Goal: Information Seeking & Learning: Learn about a topic

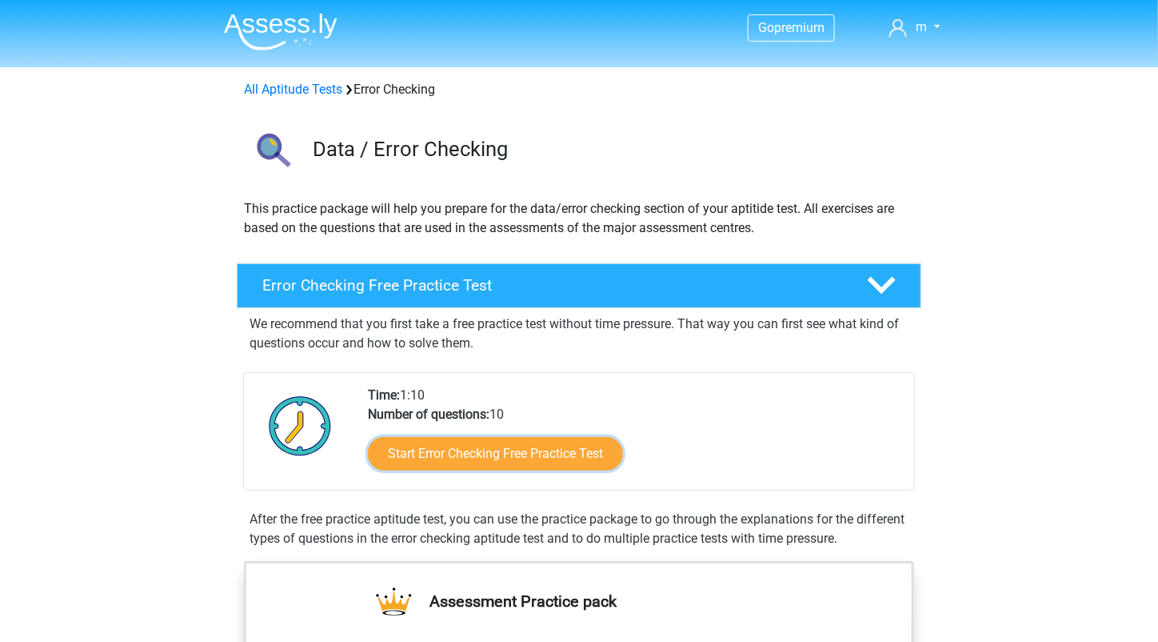
click at [544, 442] on link "Start Error Checking Free Practice Test" at bounding box center [495, 454] width 255 height 34
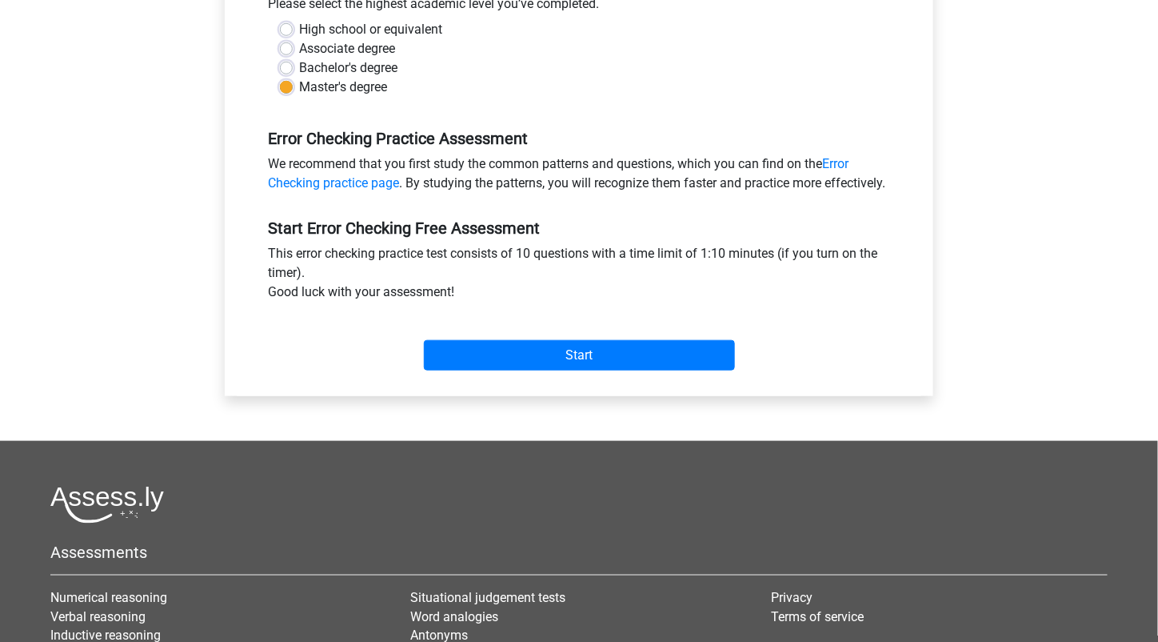
scroll to position [386, 0]
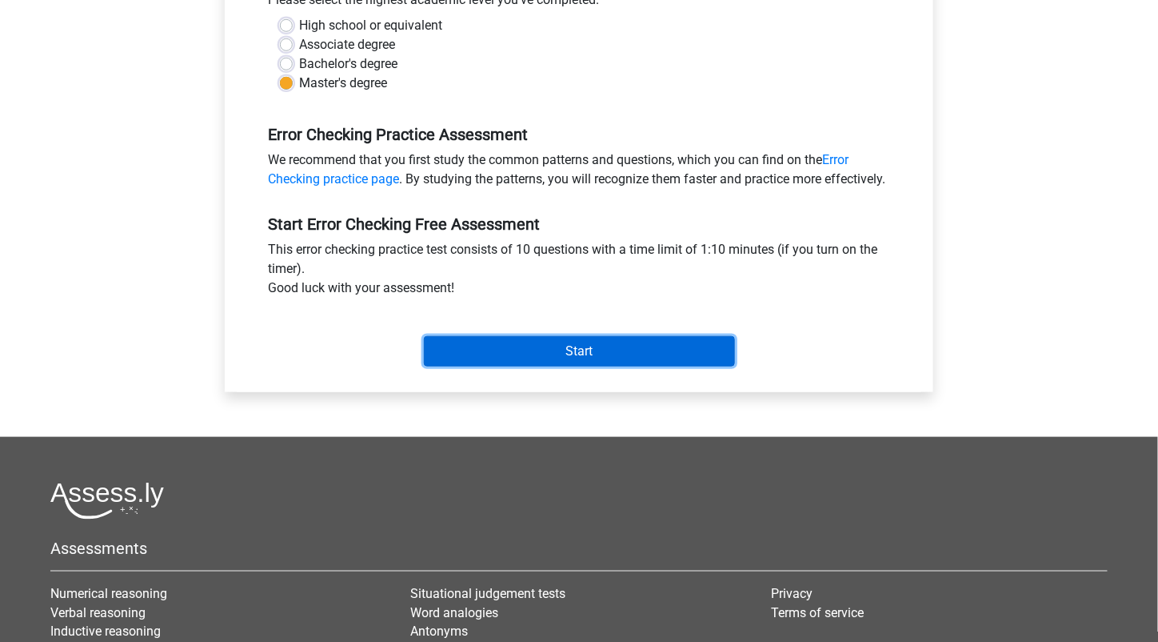
click at [570, 366] on input "Start" at bounding box center [579, 351] width 311 height 30
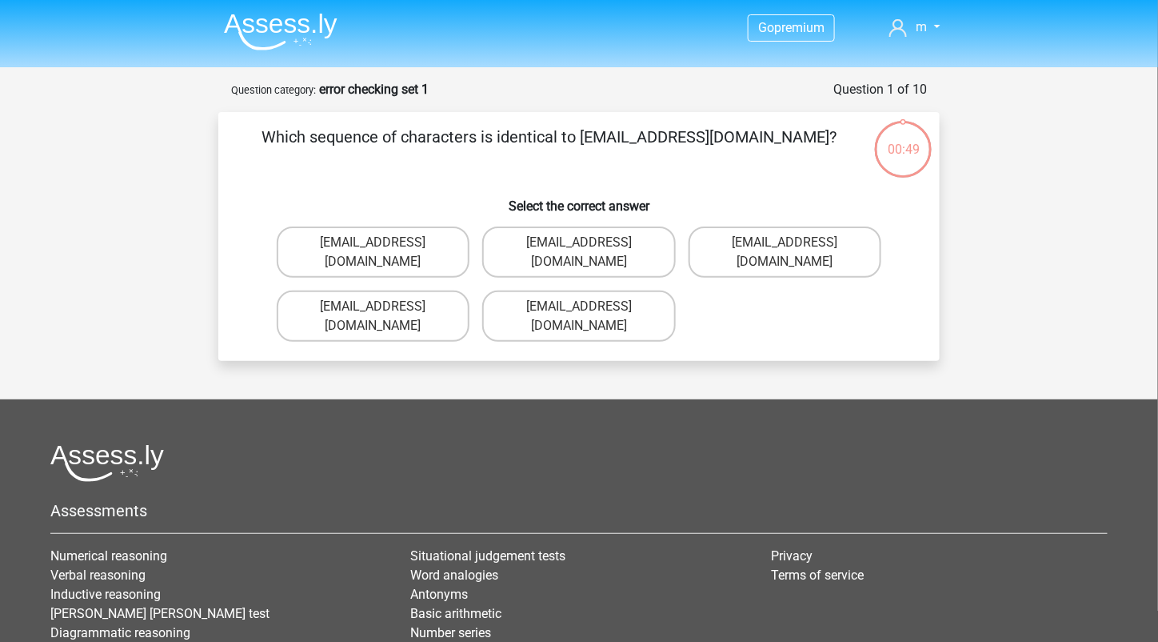
click at [730, 246] on label "Evie_Maede@jointmail.com.uk" at bounding box center [785, 251] width 193 height 51
click at [785, 246] on input "Evie_Maede@jointmail.com.uk" at bounding box center [790, 247] width 10 height 10
radio input "true"
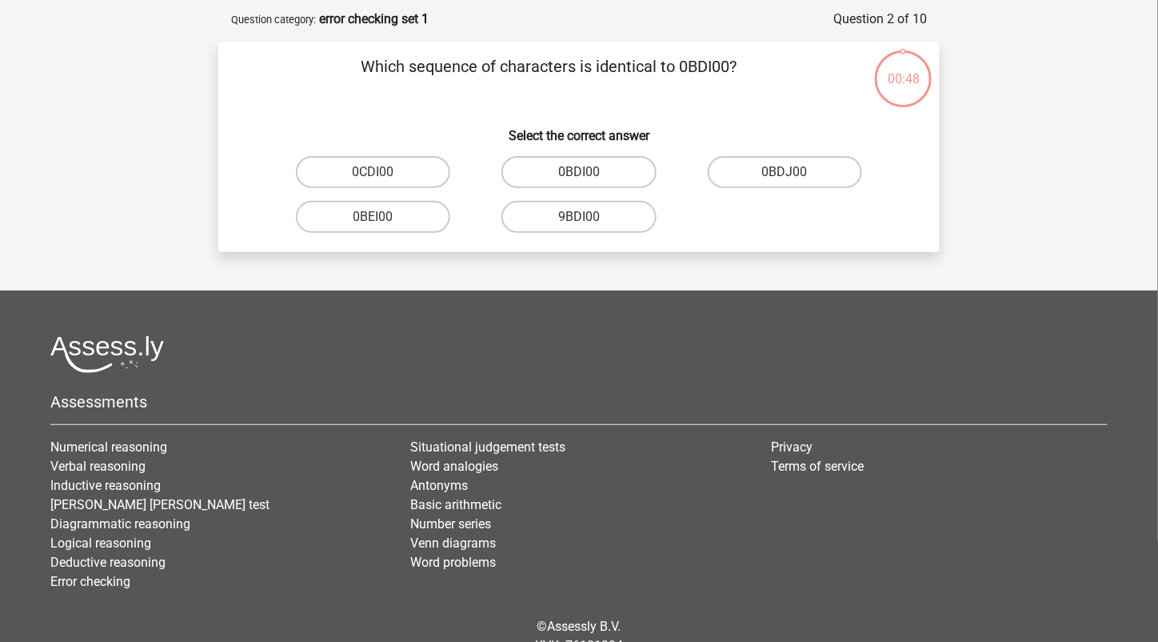
scroll to position [80, 0]
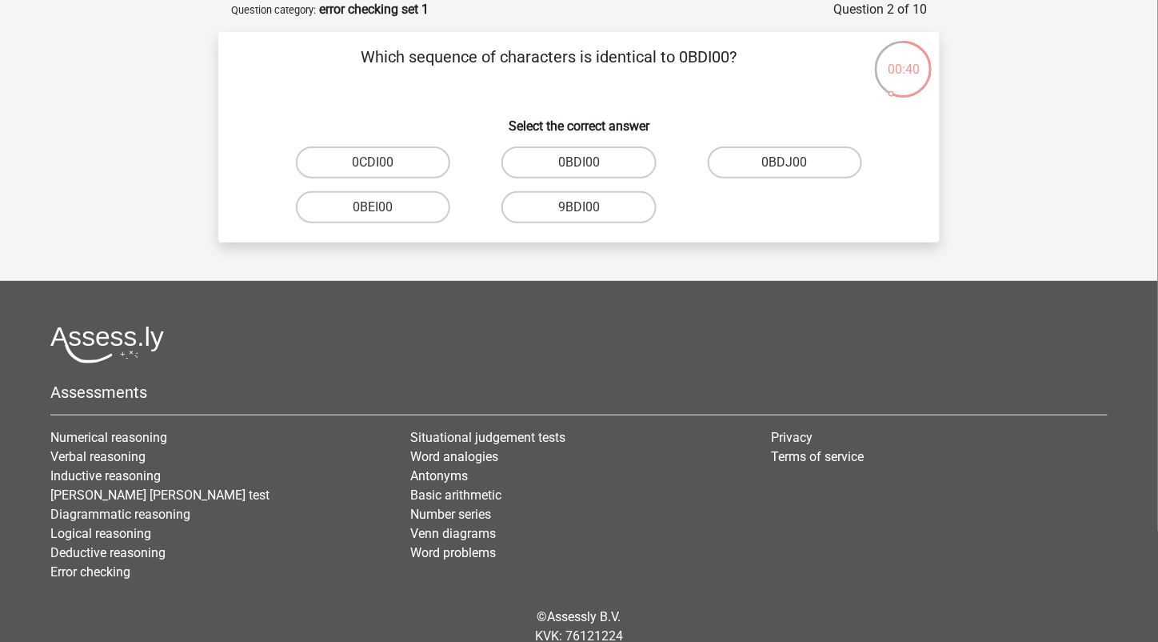
click at [553, 161] on label "0BDI00" at bounding box center [579, 162] width 154 height 32
click at [579, 162] on input "0BDI00" at bounding box center [584, 167] width 10 height 10
radio input "true"
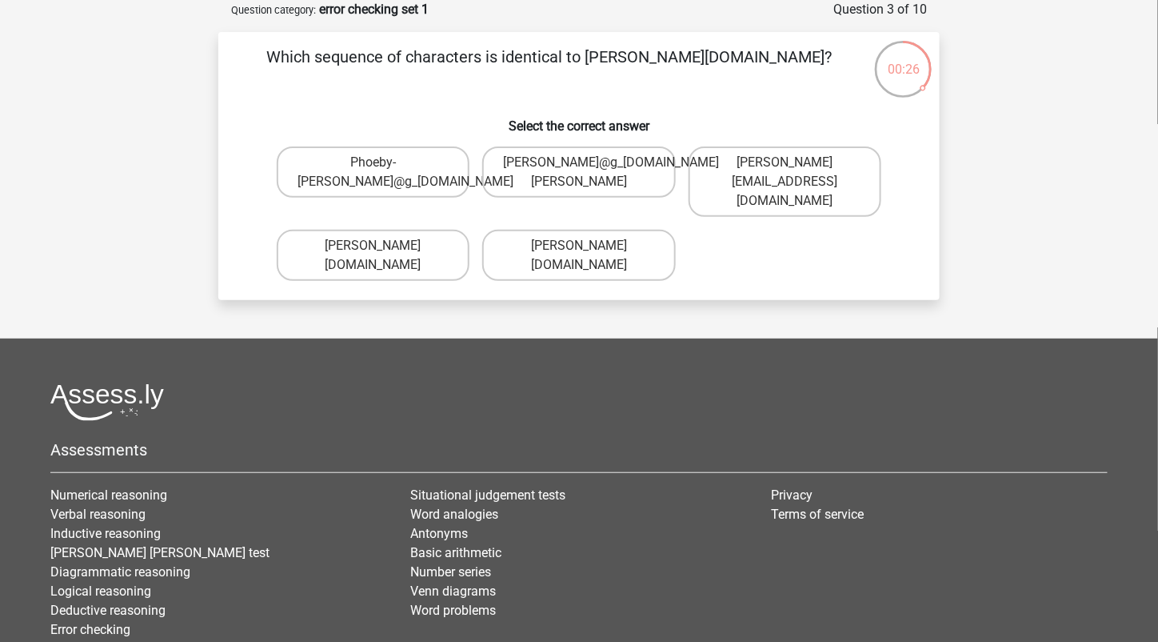
click at [549, 247] on label "Phoebe-Patterson@g_mail.gr" at bounding box center [578, 255] width 193 height 51
click at [579, 247] on input "Phoebe-Patterson@g_mail.gr" at bounding box center [584, 251] width 10 height 10
radio input "true"
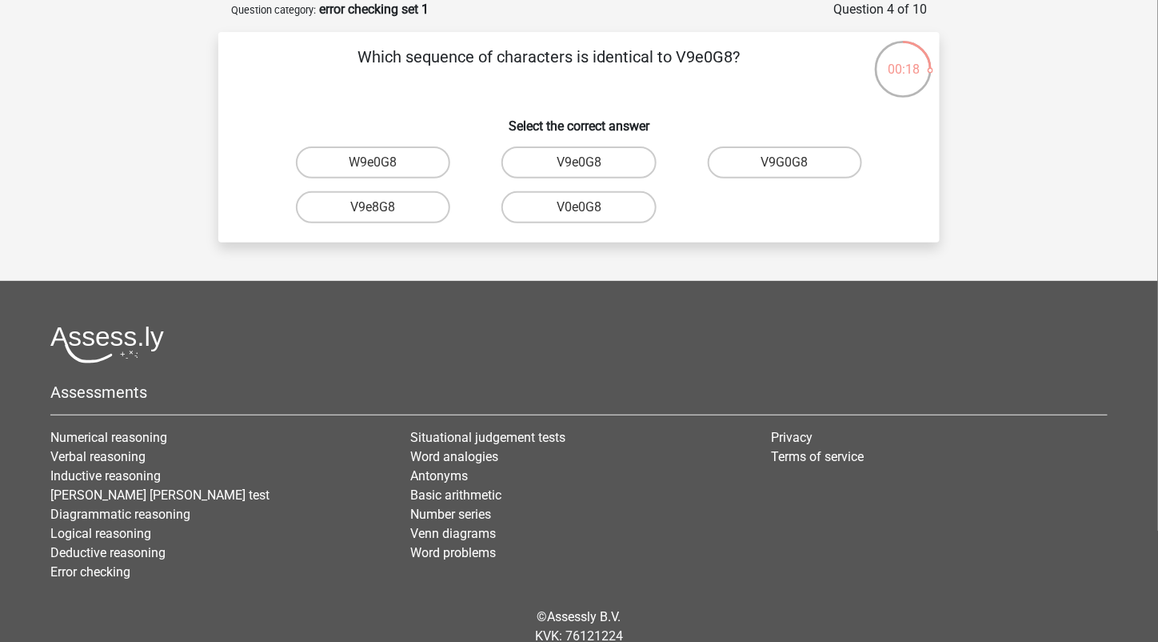
click at [542, 161] on label "V9e0G8" at bounding box center [579, 162] width 154 height 32
click at [579, 162] on input "V9e0G8" at bounding box center [584, 167] width 10 height 10
radio input "true"
click at [526, 216] on label "91051S" at bounding box center [579, 207] width 154 height 32
click at [579, 216] on input "91051S" at bounding box center [584, 212] width 10 height 10
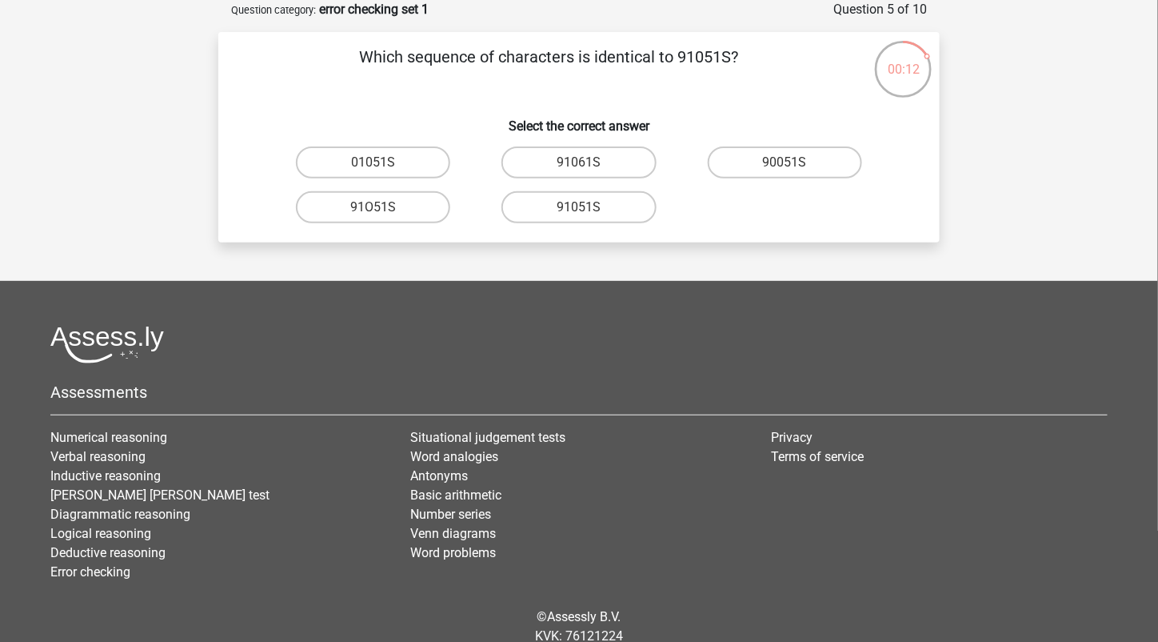
radio input "true"
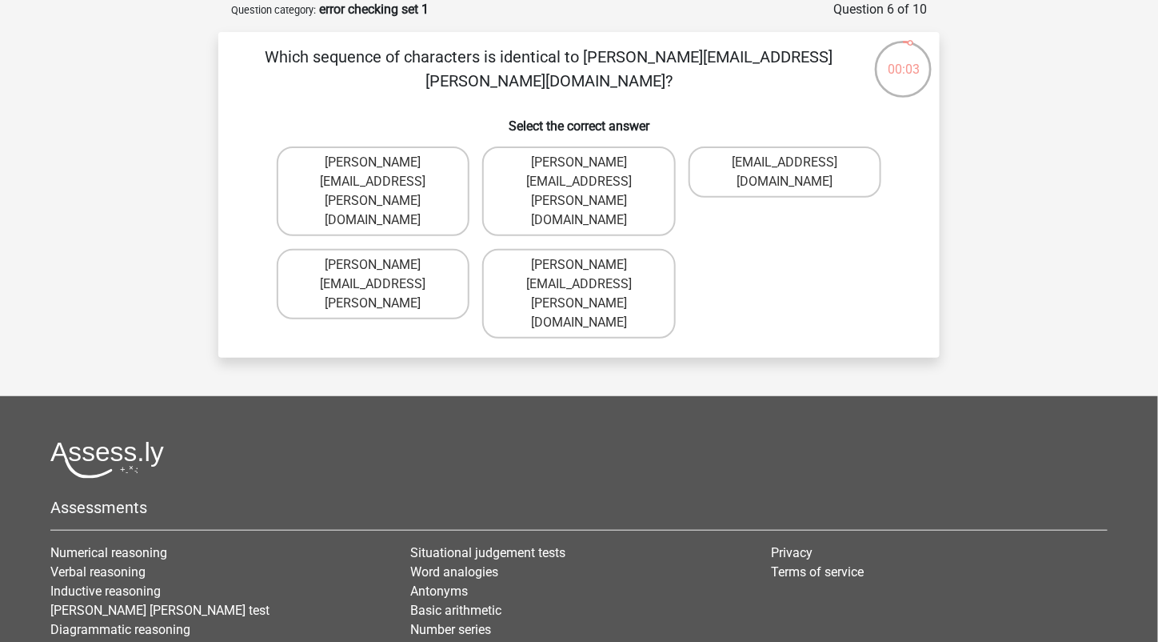
click at [510, 174] on label "Connor.Paterson@mailme.com" at bounding box center [578, 191] width 193 height 90
click at [579, 173] on input "Connor.Paterson@mailme.com" at bounding box center [584, 167] width 10 height 10
radio input "true"
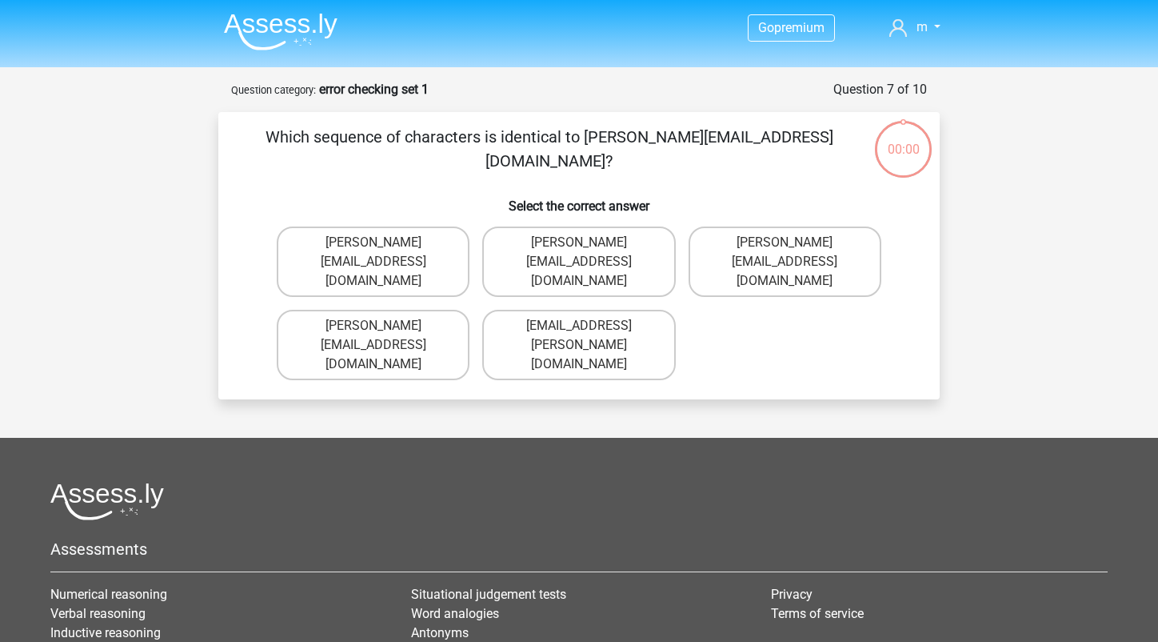
scroll to position [80, 0]
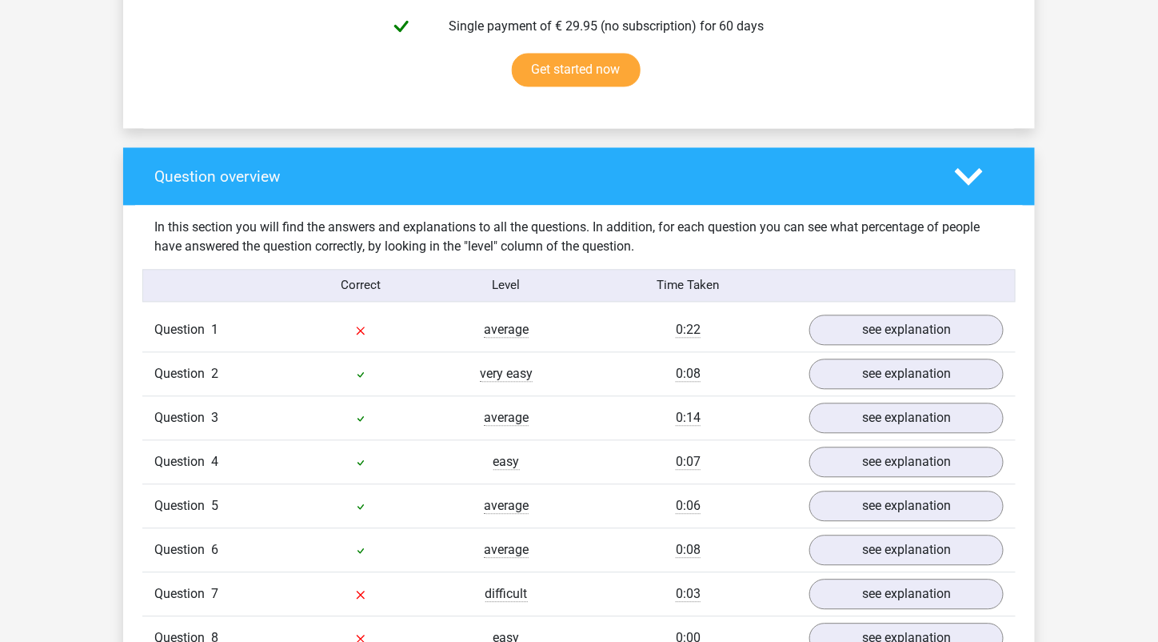
scroll to position [1075, 0]
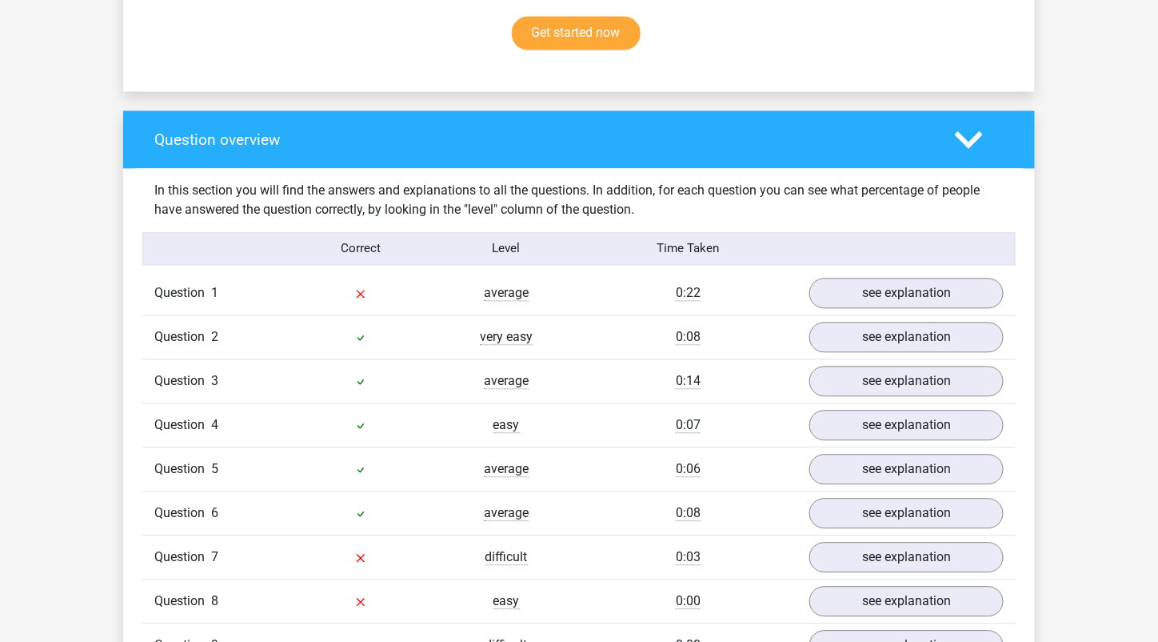
click at [521, 435] on div "Question 4 easy 0:07 see explanation" at bounding box center [579, 424] width 874 height 44
click at [916, 293] on link "see explanation" at bounding box center [907, 293] width 194 height 30
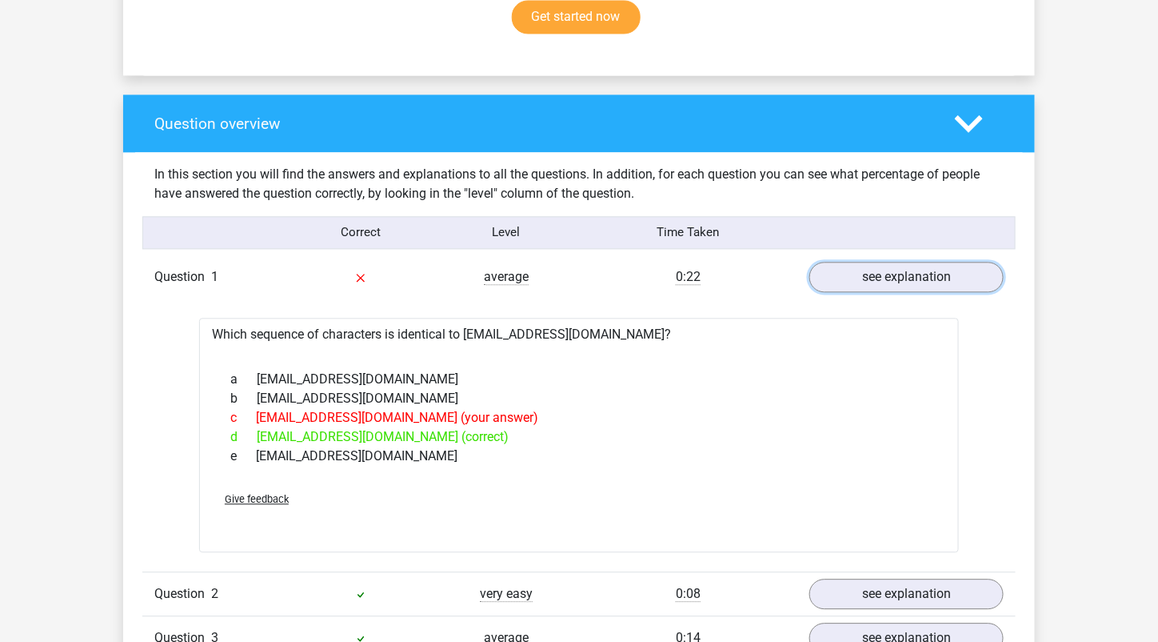
scroll to position [1090, 0]
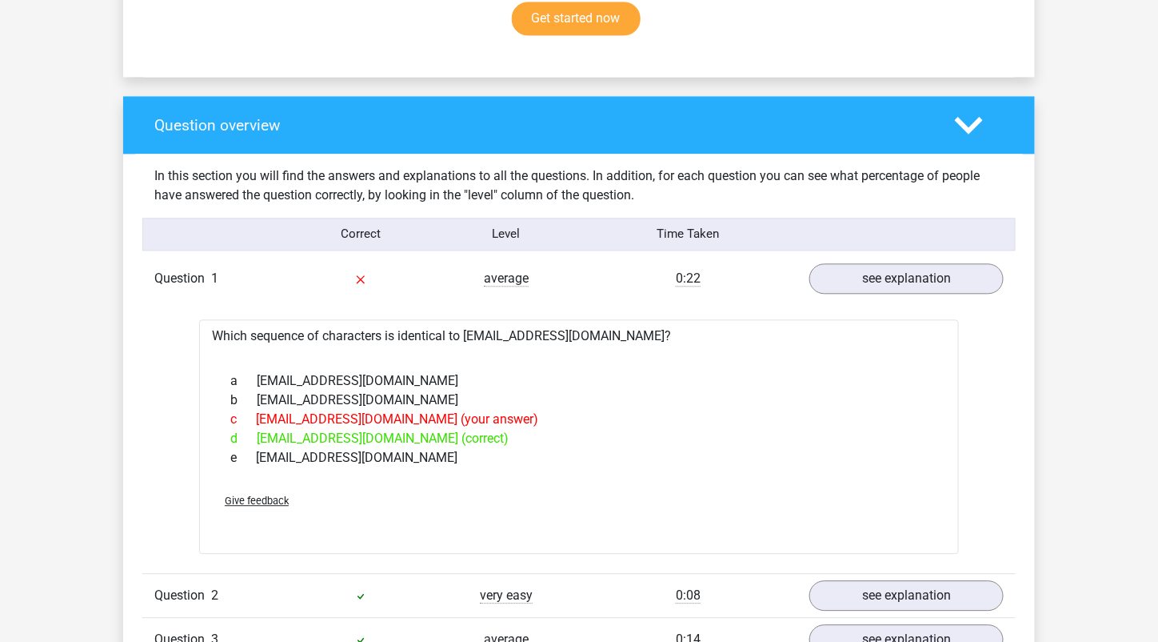
click at [970, 119] on icon at bounding box center [969, 125] width 28 height 28
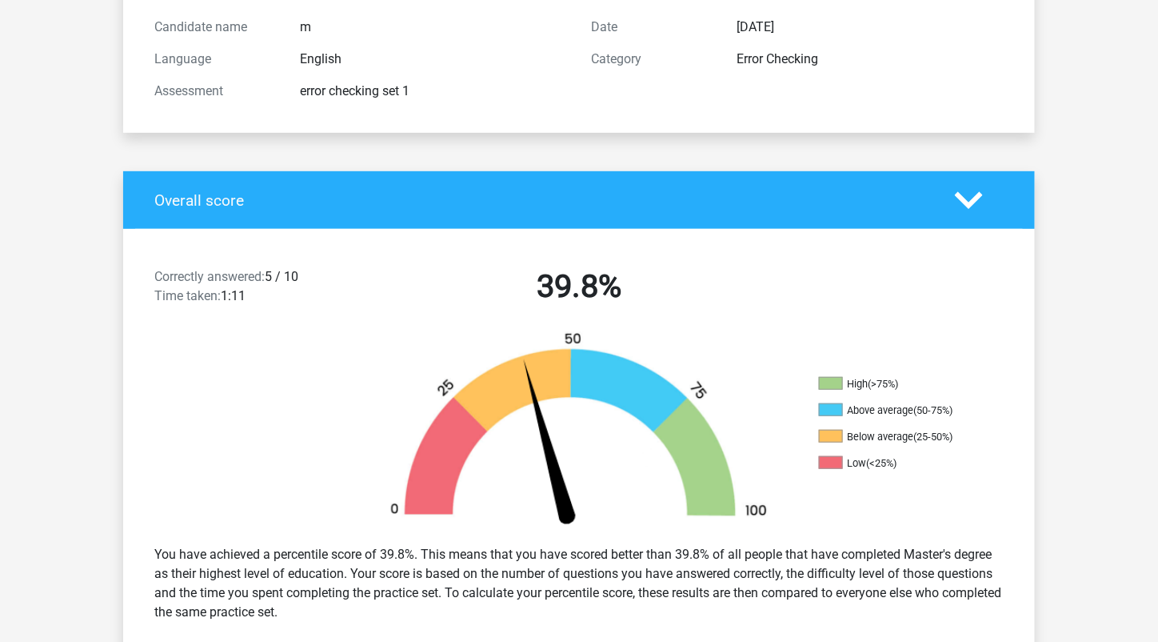
scroll to position [0, 0]
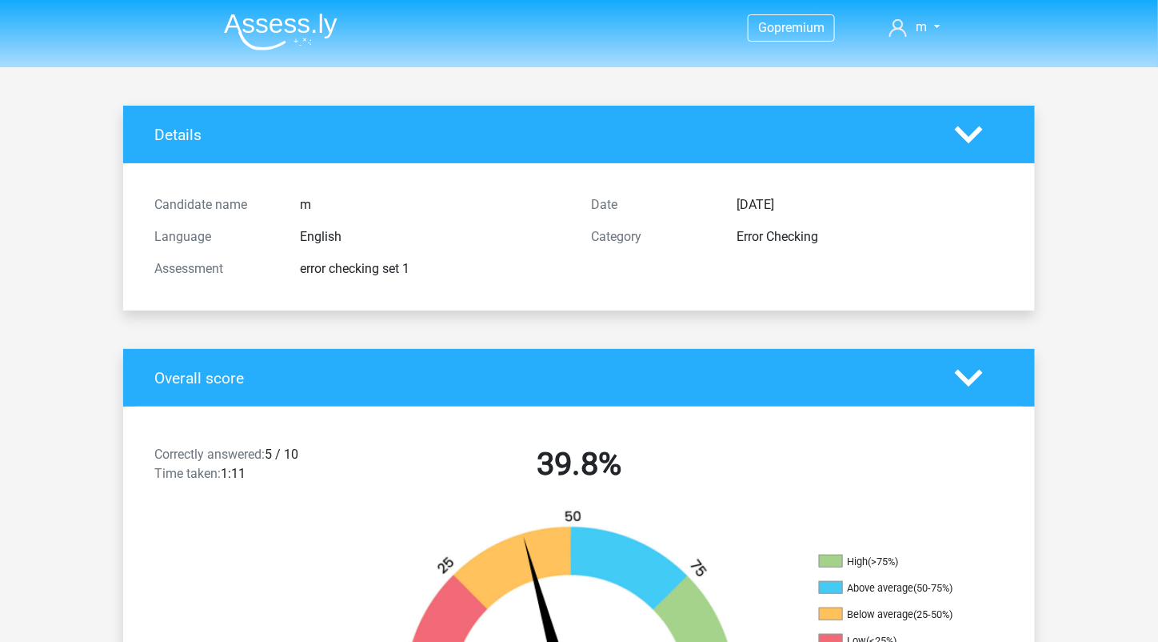
click at [299, 22] on img at bounding box center [281, 32] width 114 height 38
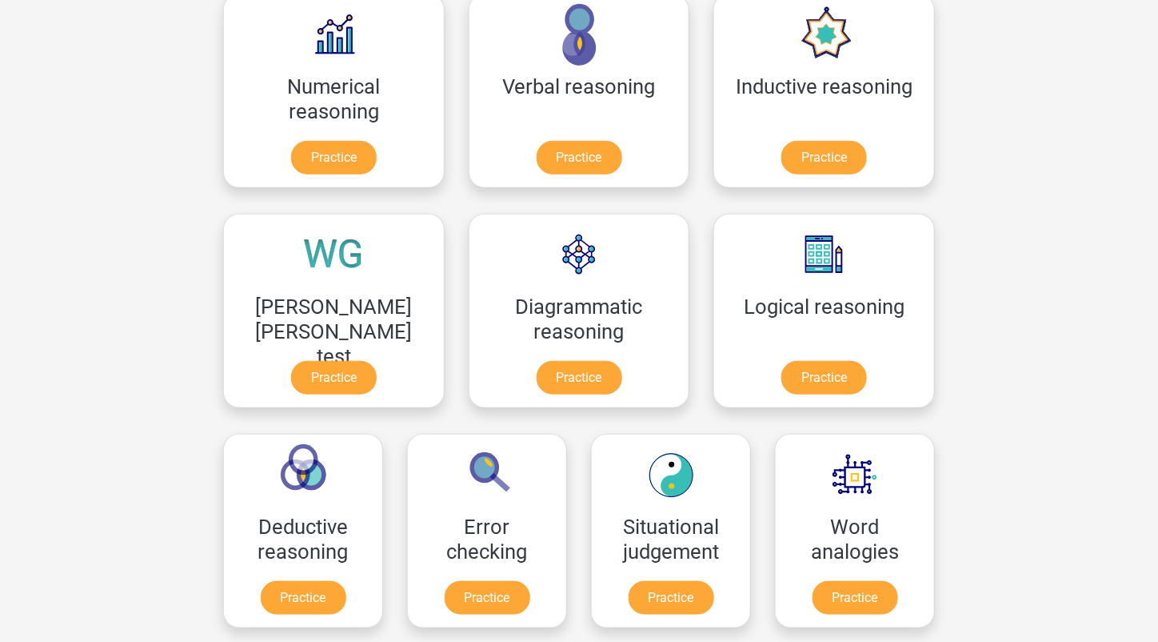
scroll to position [275, 0]
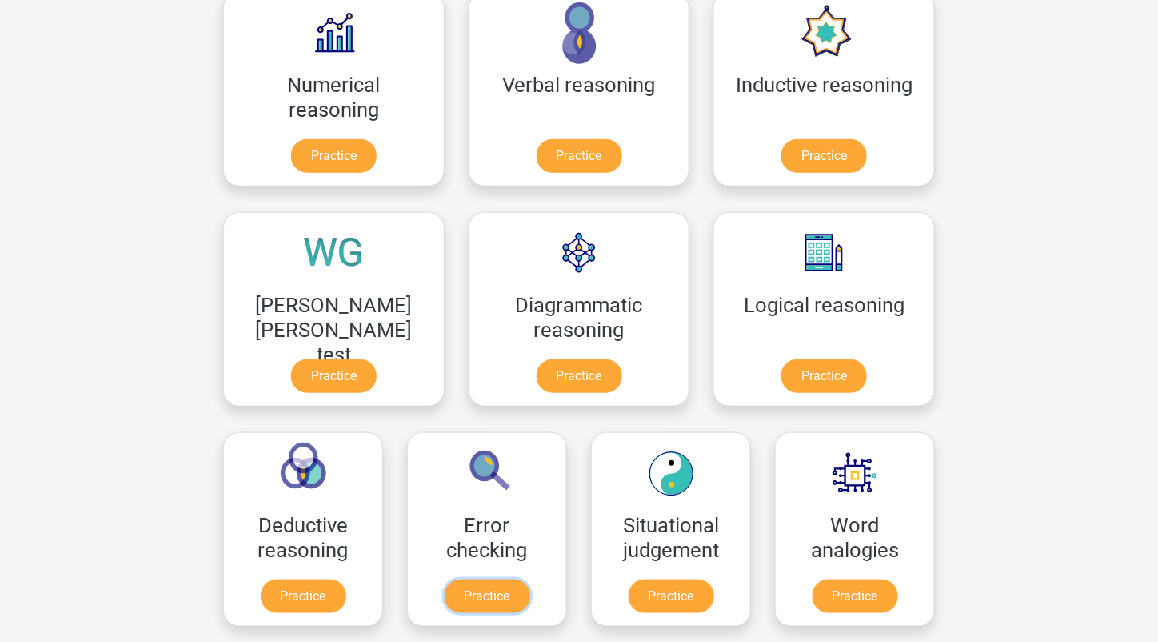
click at [530, 579] on link "Practice" at bounding box center [488, 596] width 86 height 34
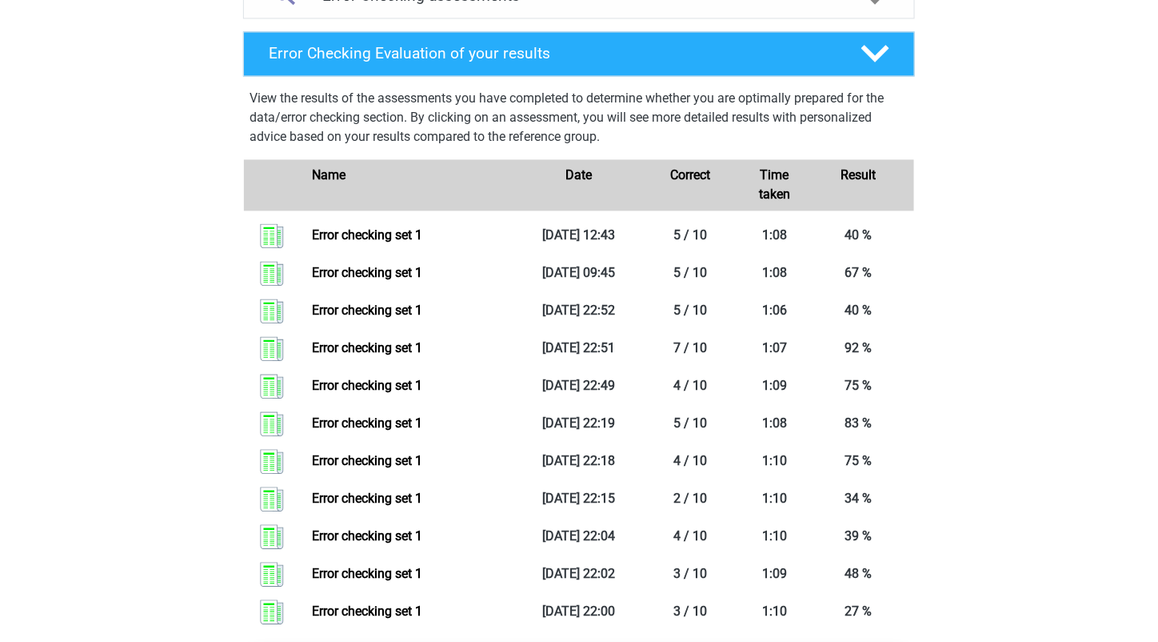
scroll to position [1029, 0]
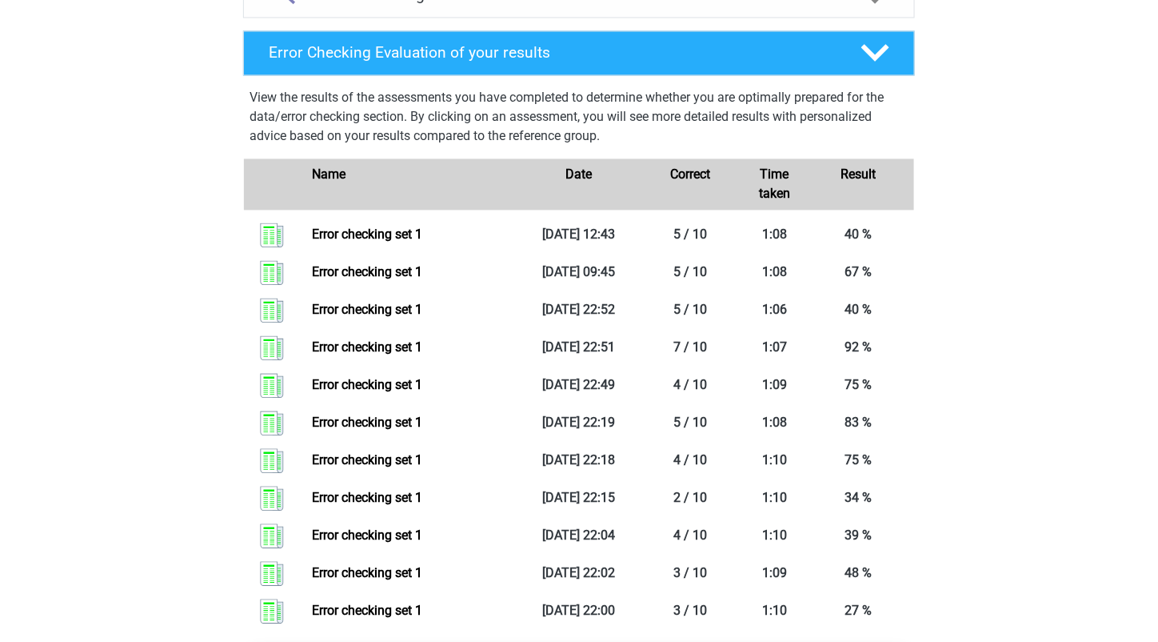
click at [422, 505] on link "Error checking set 1" at bounding box center [367, 497] width 110 height 15
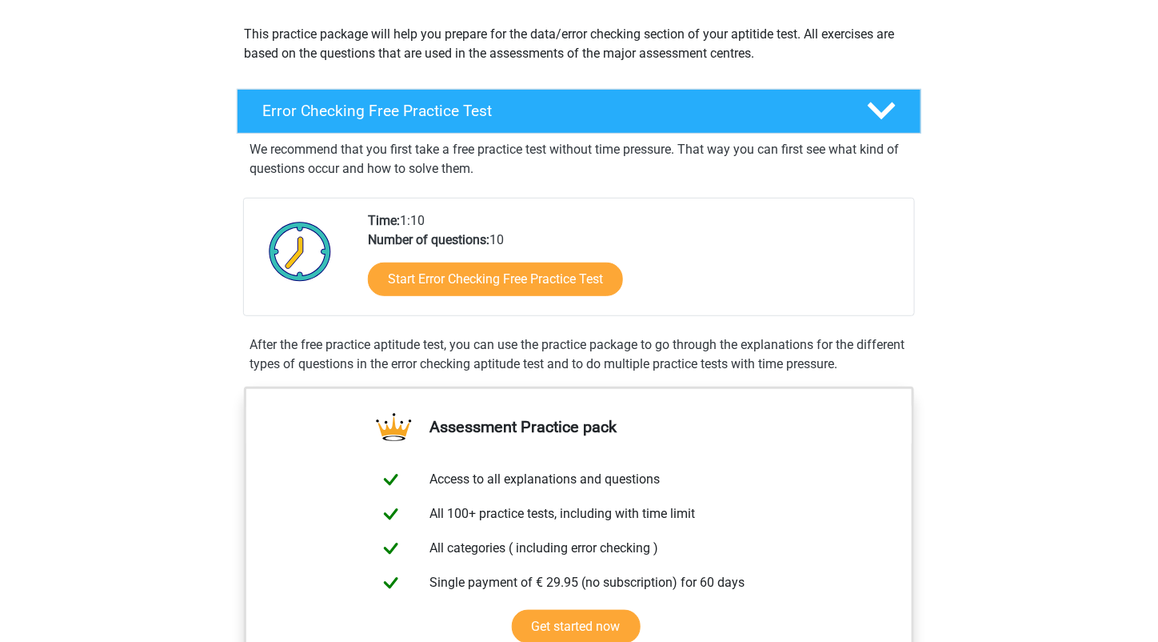
scroll to position [0, 0]
